Goal: Information Seeking & Learning: Learn about a topic

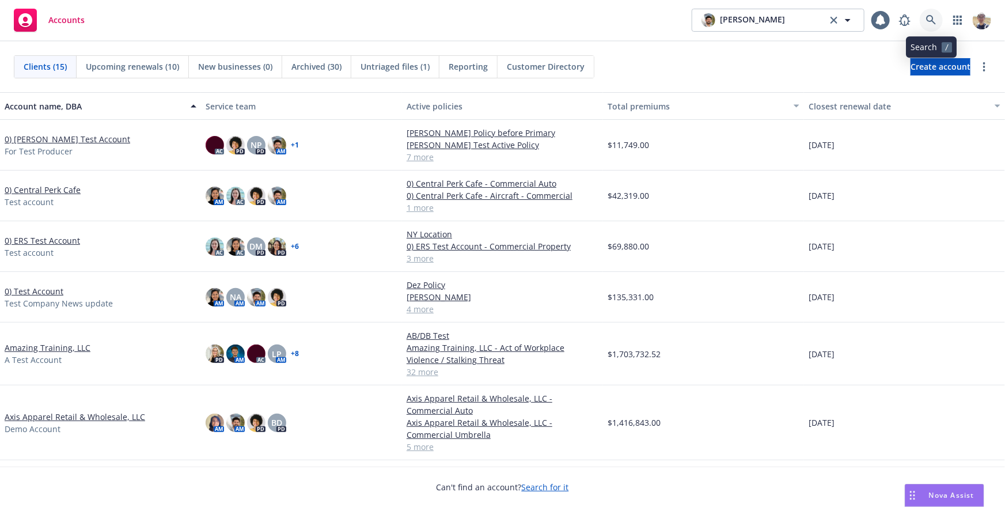
click at [934, 24] on icon at bounding box center [931, 20] width 10 height 10
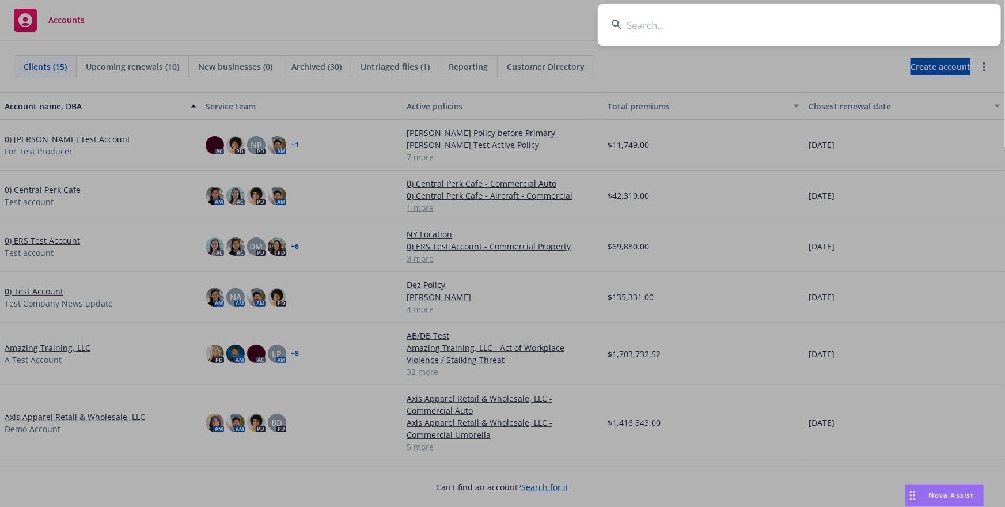
type input "w"
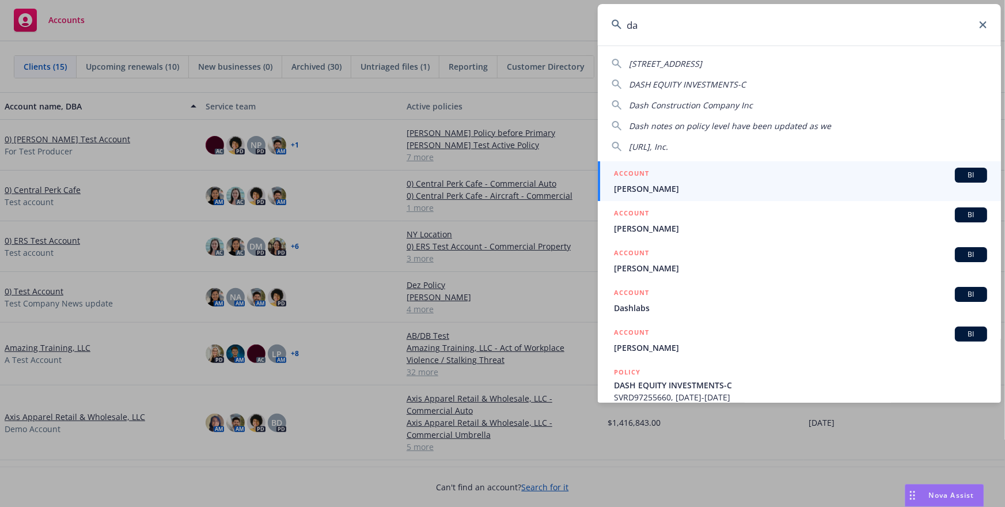
type input "d"
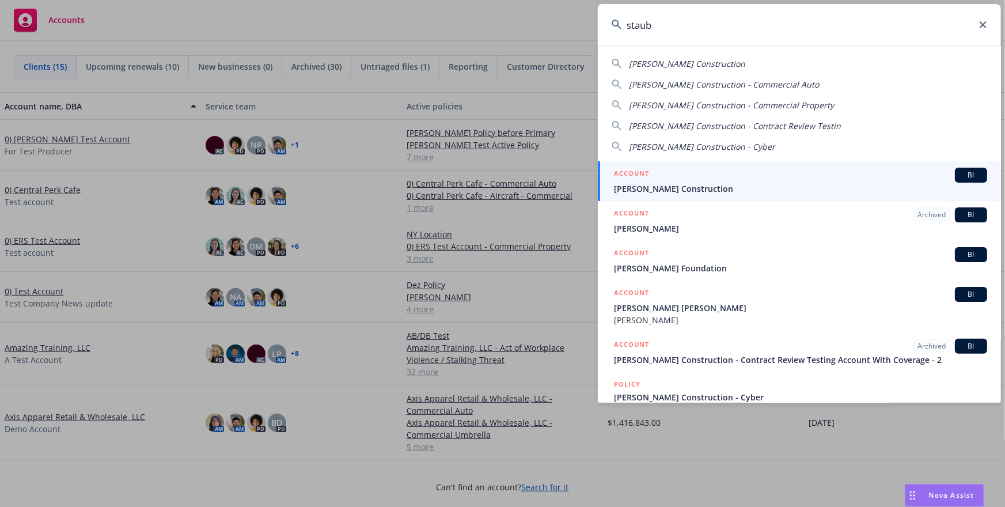
type input "staub"
click at [743, 178] on div "ACCOUNT BI" at bounding box center [800, 175] width 373 height 15
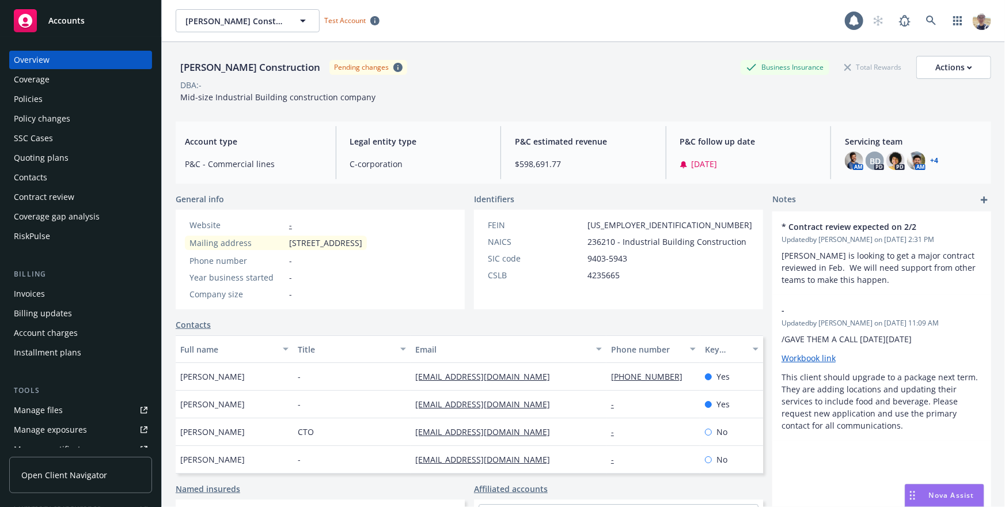
click at [123, 77] on div "Coverage" at bounding box center [81, 79] width 134 height 18
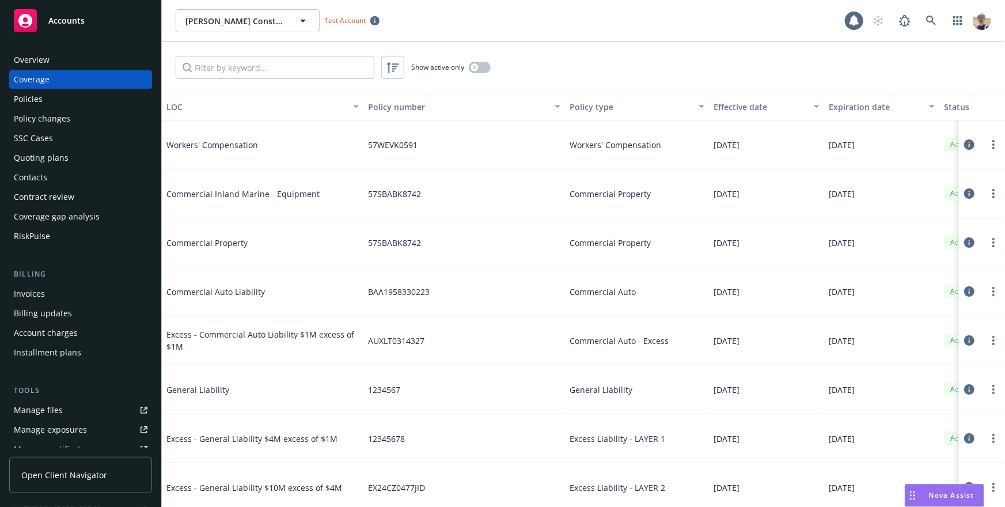
click at [973, 147] on icon at bounding box center [969, 144] width 10 height 10
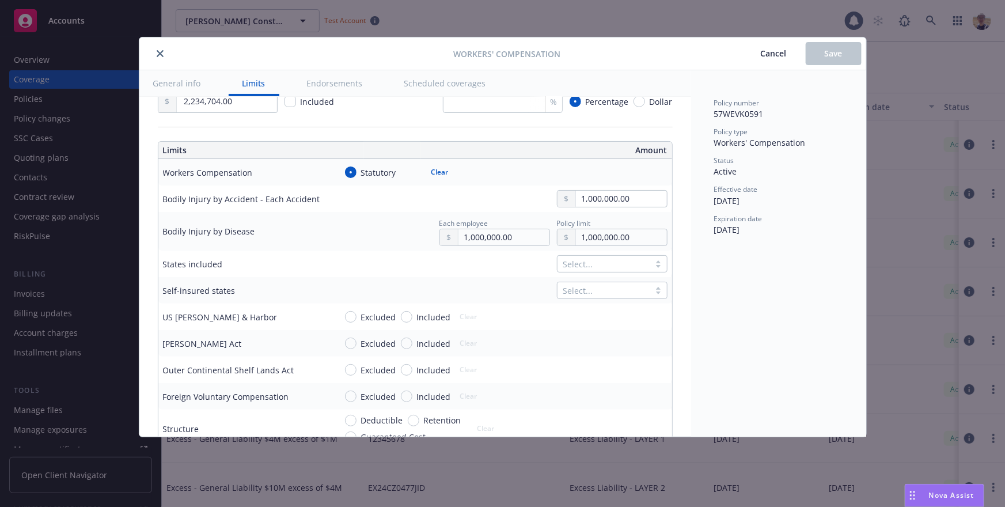
scroll to position [276, 0]
click at [330, 80] on button "Endorsements" at bounding box center [334, 83] width 83 height 26
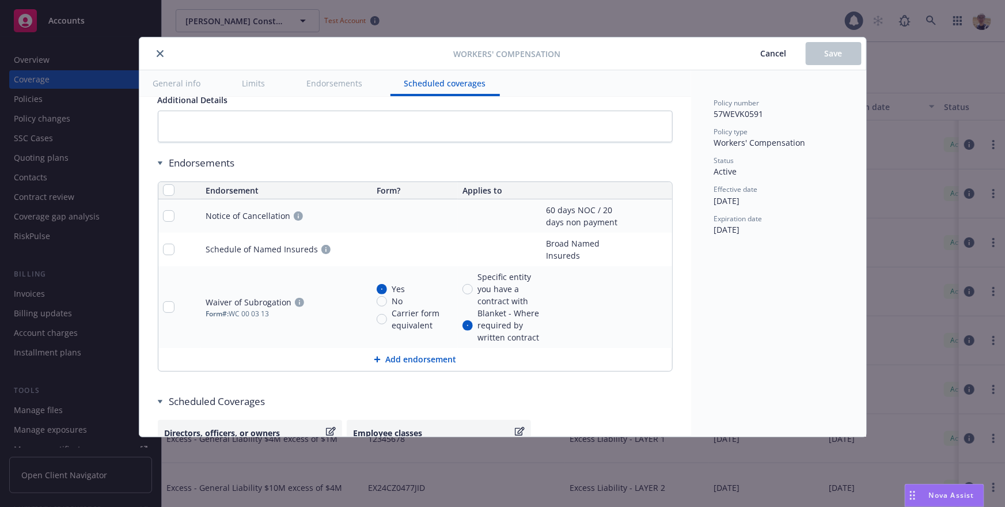
scroll to position [1154, 0]
